Goal: Check status: Check status

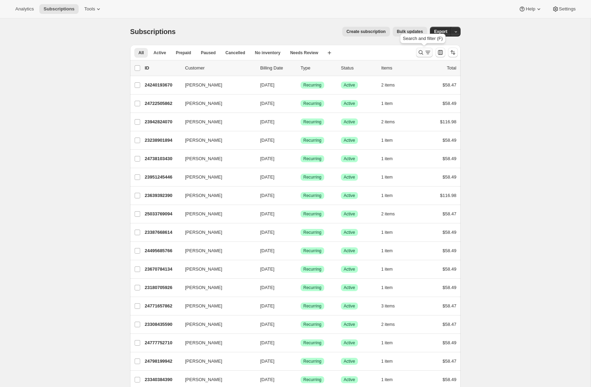
click at [422, 53] on icon "Search and filter results" at bounding box center [420, 52] width 7 height 7
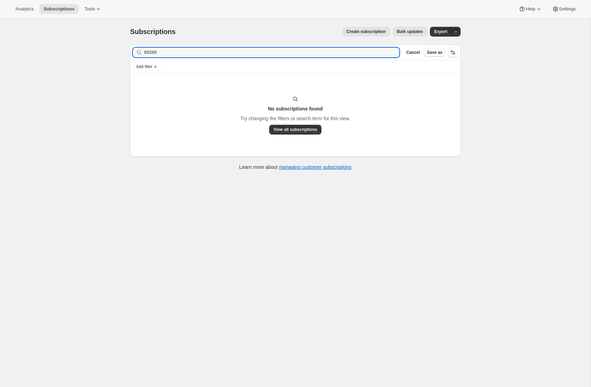
type input "89269"
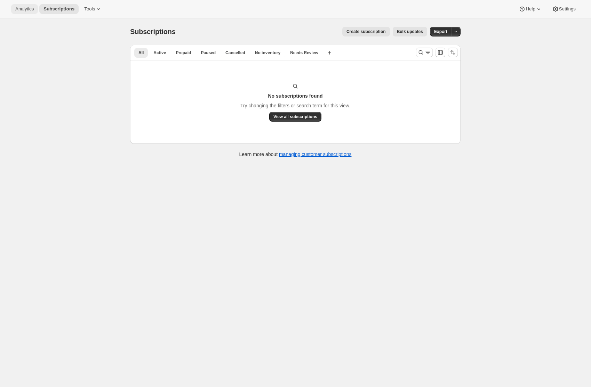
click at [24, 10] on span "Analytics" at bounding box center [24, 9] width 18 height 6
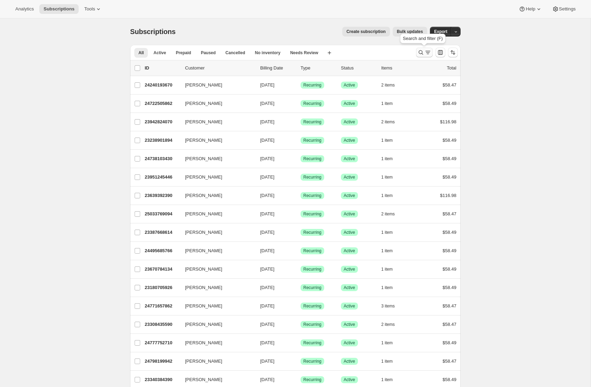
click at [419, 50] on icon "Search and filter results" at bounding box center [420, 52] width 7 height 7
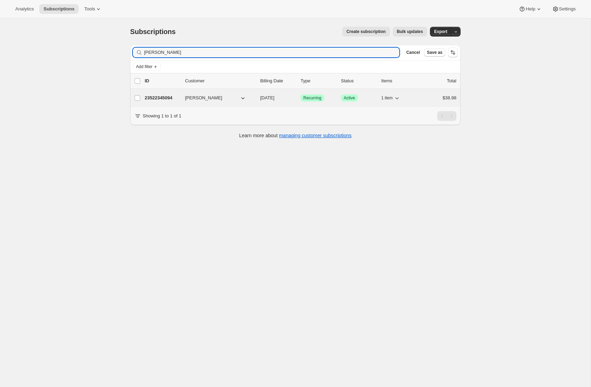
type input "[PERSON_NAME]"
click at [172, 100] on p "23522345094" at bounding box center [162, 98] width 35 height 7
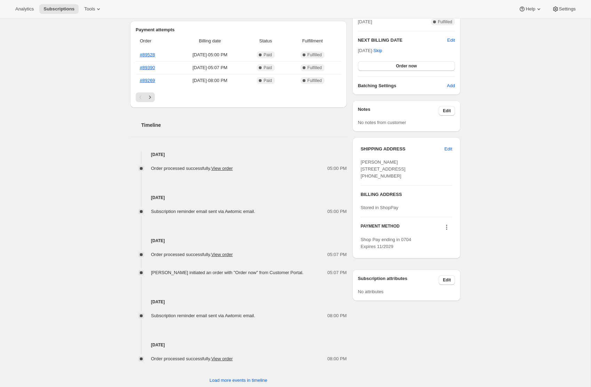
scroll to position [185, 0]
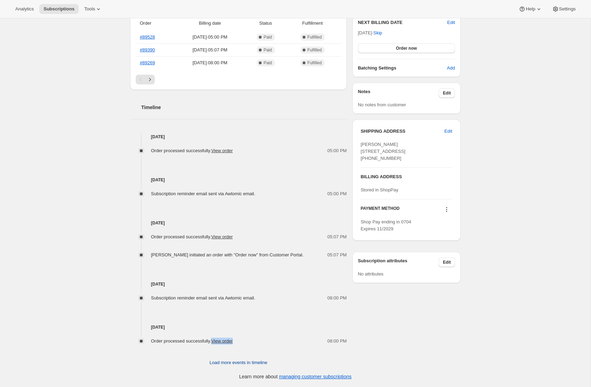
click at [212, 363] on span "Load more events in timeline" at bounding box center [238, 363] width 58 height 7
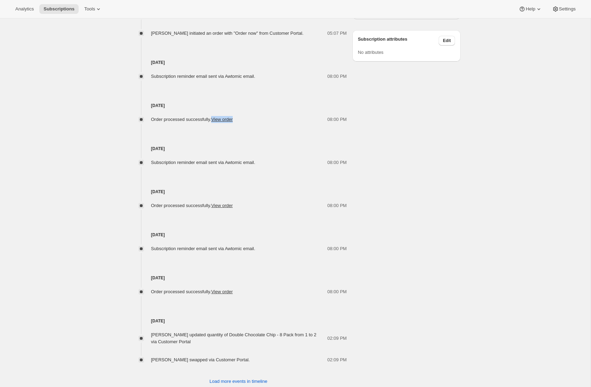
scroll to position [426, 0]
